Goal: Book appointment/travel/reservation

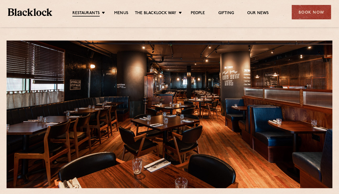
click at [124, 5] on div "Restaurants Soho City Shoreditch Covent Garden Canary Wharf Manchester Birmingh…" at bounding box center [169, 11] width 339 height 23
click at [119, 15] on link "Menus" at bounding box center [121, 13] width 14 height 5
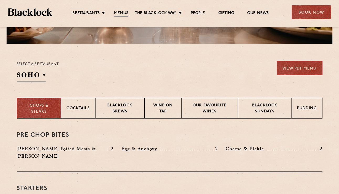
scroll to position [144, 0]
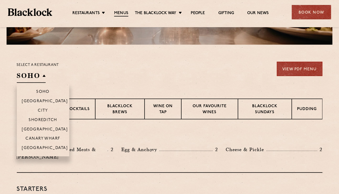
click at [40, 79] on h2 "SOHO" at bounding box center [31, 77] width 29 height 12
click at [31, 140] on p "Canary Wharf" at bounding box center [42, 139] width 35 height 5
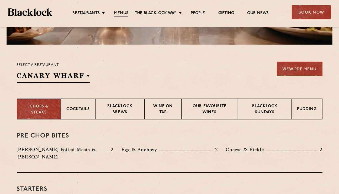
click at [231, 72] on div "Select a restaurant Canary Wharf Soho Birmingham City Shoreditch Covent Garden …" at bounding box center [169, 72] width 305 height 21
click at [304, 72] on link "View PDF Menu" at bounding box center [300, 69] width 46 height 14
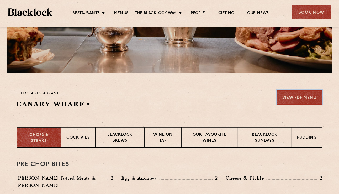
scroll to position [118, 0]
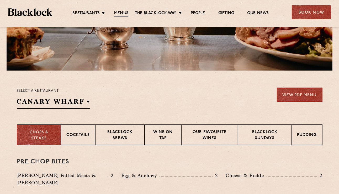
click at [305, 136] on p "Pudding" at bounding box center [307, 136] width 20 height 7
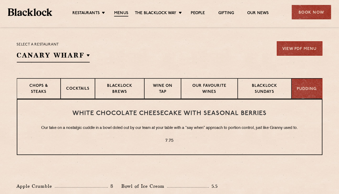
scroll to position [164, 0]
click at [270, 91] on p "Blacklock Sundays" at bounding box center [264, 89] width 43 height 12
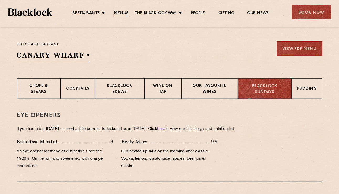
click at [210, 95] on p "Our favourite wines" at bounding box center [210, 89] width 46 height 12
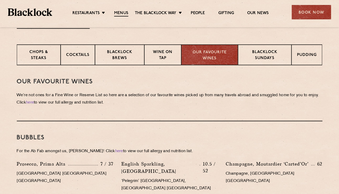
scroll to position [198, 0]
click at [170, 55] on p "Wine on Tap" at bounding box center [163, 55] width 26 height 12
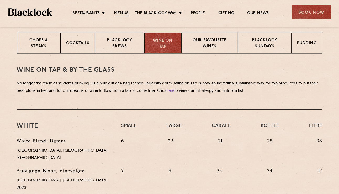
scroll to position [211, 0]
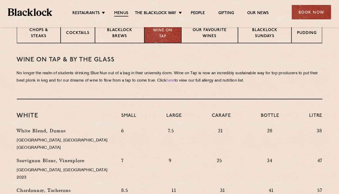
click at [129, 37] on p "Blacklock Brews" at bounding box center [119, 34] width 38 height 12
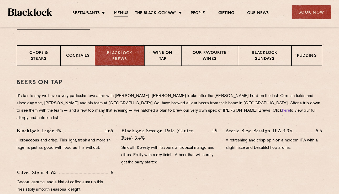
scroll to position [197, 0]
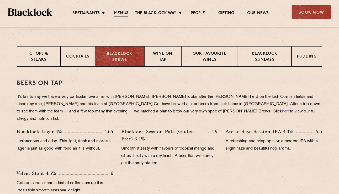
click at [71, 58] on p "Cocktails" at bounding box center [77, 57] width 23 height 7
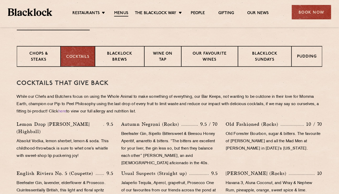
click at [31, 59] on p "Chops & Steaks" at bounding box center [38, 57] width 33 height 12
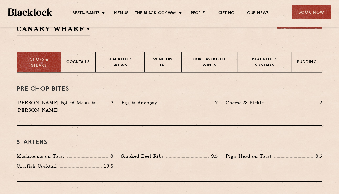
scroll to position [173, 0]
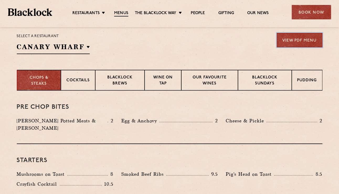
click at [313, 45] on link "View PDF Menu" at bounding box center [300, 40] width 46 height 14
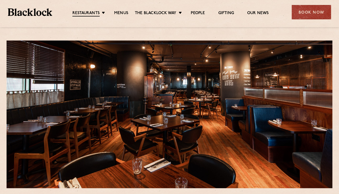
click at [317, 14] on div "Book Now" at bounding box center [310, 12] width 39 height 14
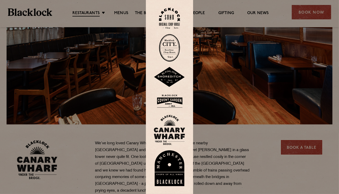
scroll to position [64, 0]
click at [174, 145] on img at bounding box center [169, 130] width 31 height 30
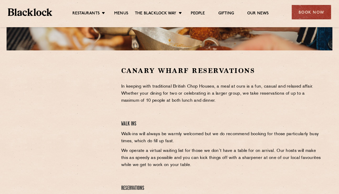
scroll to position [140, 0]
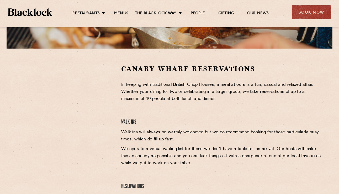
click at [117, 100] on div at bounding box center [65, 142] width 104 height 156
click at [94, 153] on div at bounding box center [65, 142] width 104 height 156
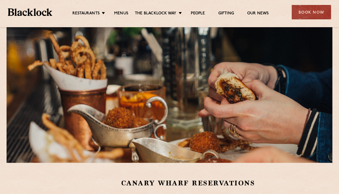
scroll to position [0, 0]
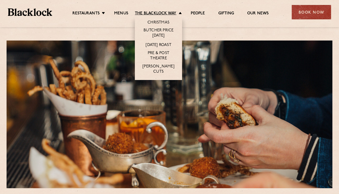
click at [175, 13] on link "The Blacklock Way" at bounding box center [155, 13] width 41 height 5
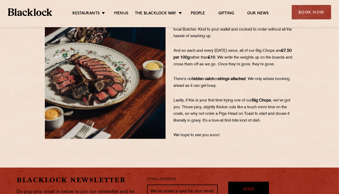
scroll to position [99, 0]
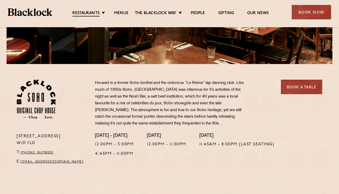
scroll to position [125, 0]
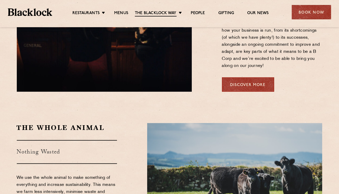
scroll to position [375, 0]
